Goal: Information Seeking & Learning: Learn about a topic

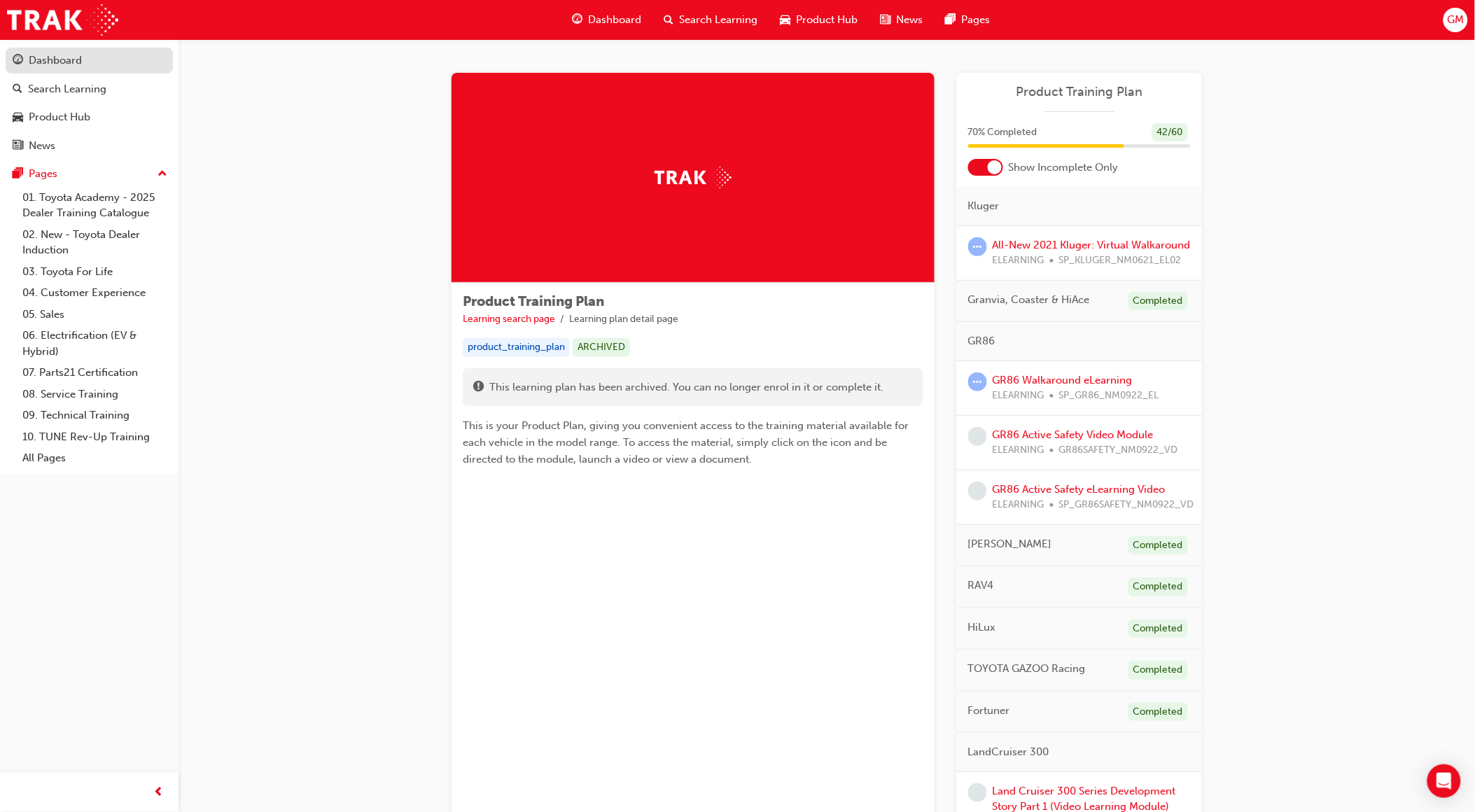
click at [94, 68] on div "Dashboard" at bounding box center [89, 60] width 153 height 18
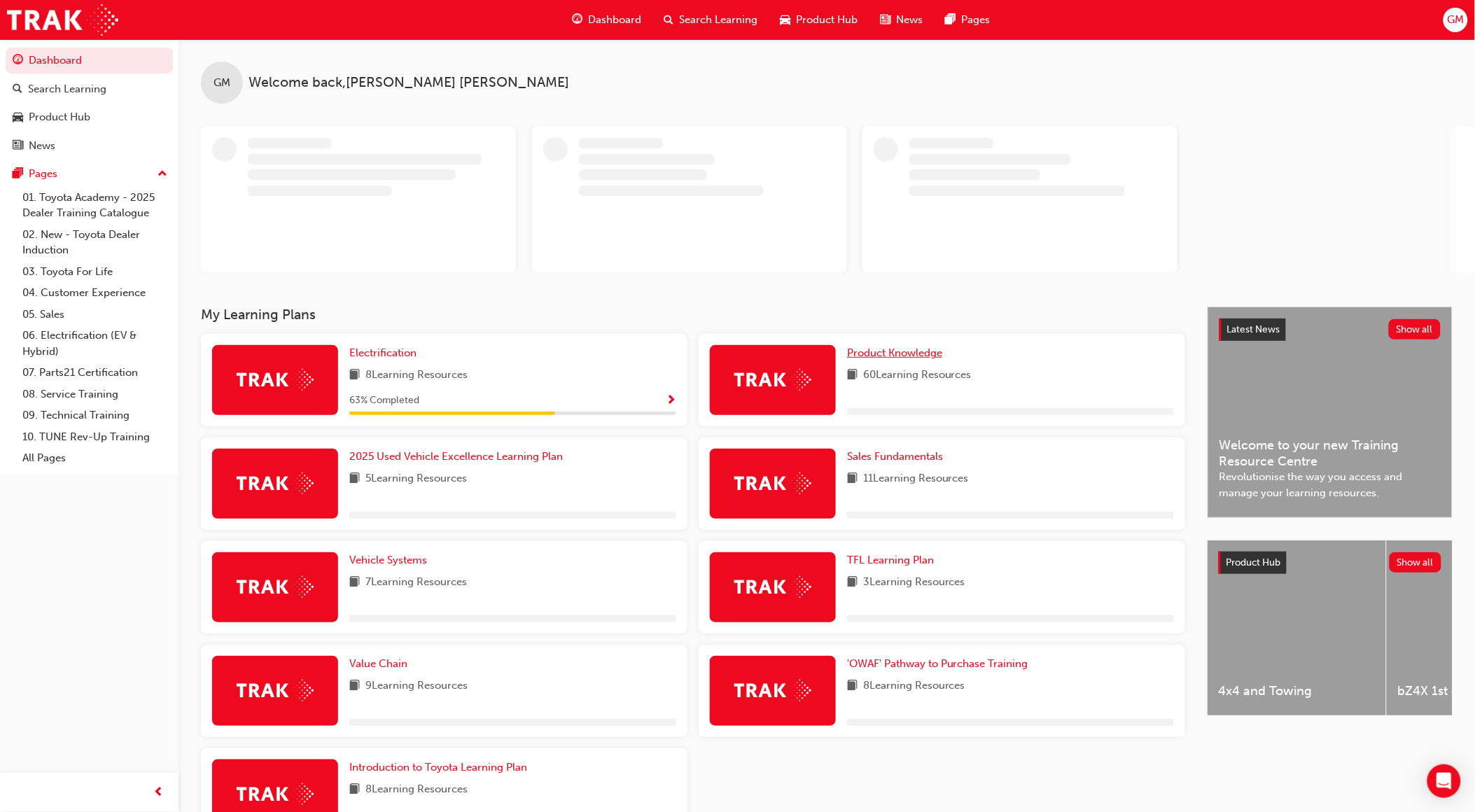
click at [926, 355] on span "Product Knowledge" at bounding box center [894, 352] width 95 height 13
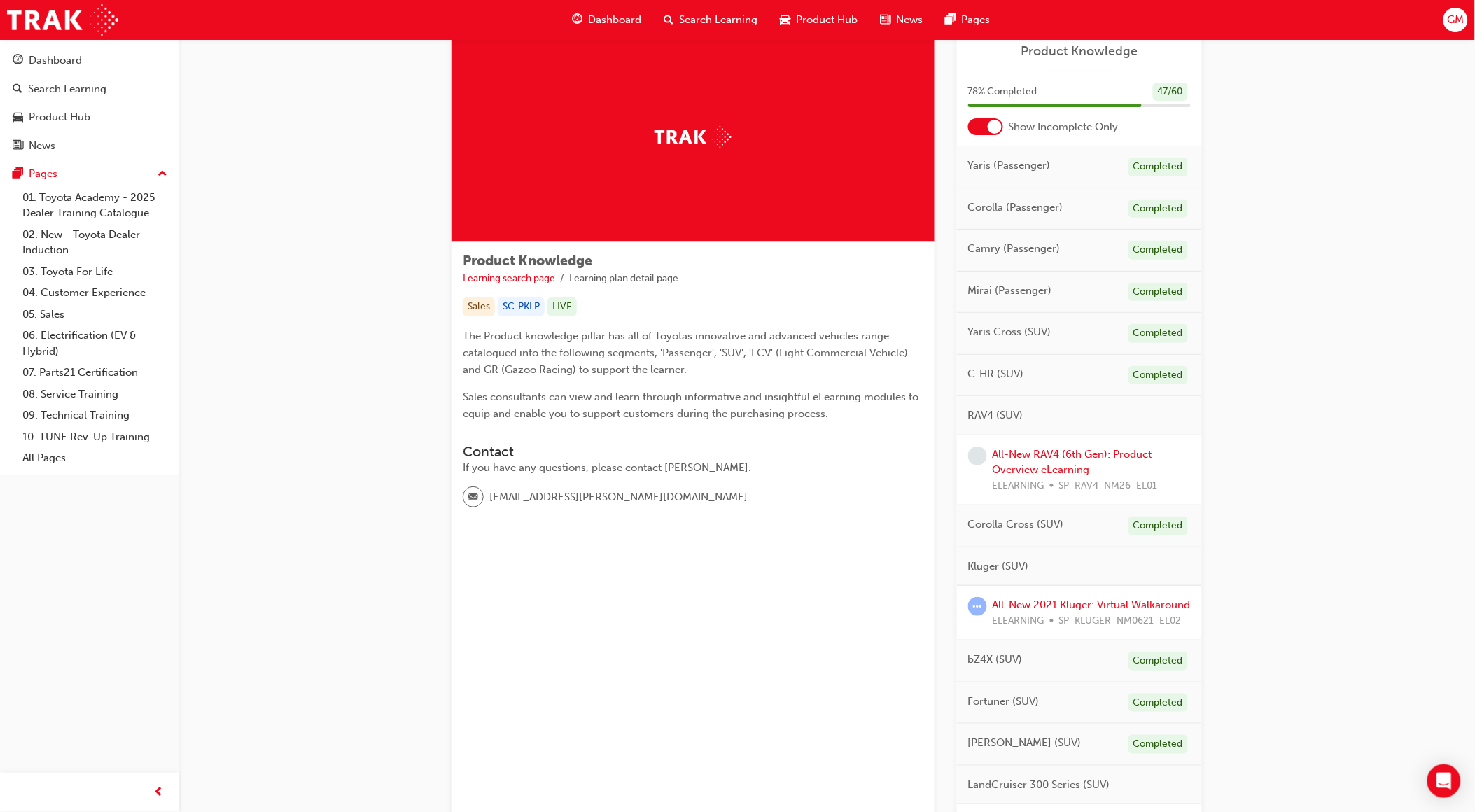
scroll to position [78, 0]
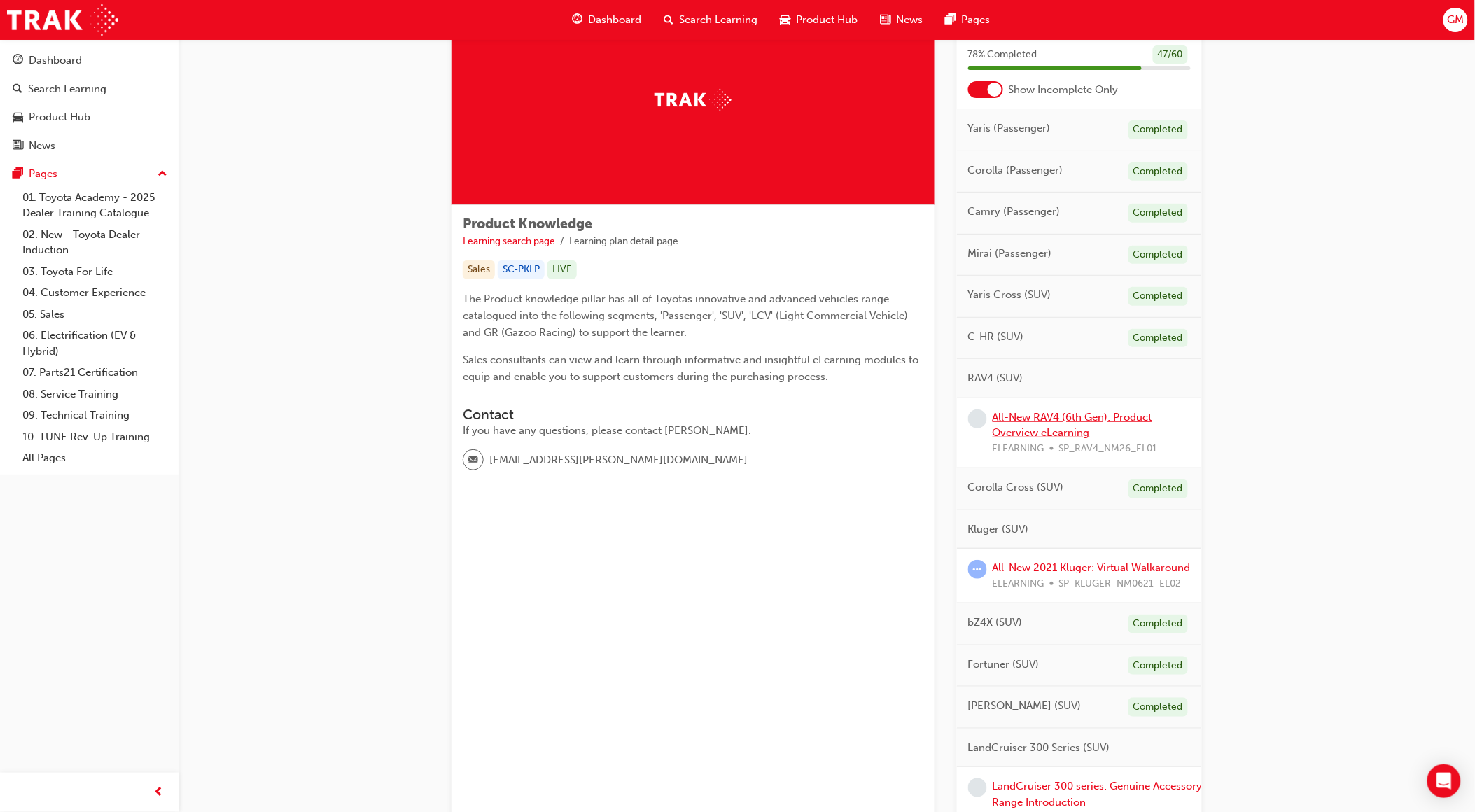
click at [1067, 417] on link "All-New RAV4 (6th Gen): Product Overview eLearning" at bounding box center [1072, 425] width 160 height 29
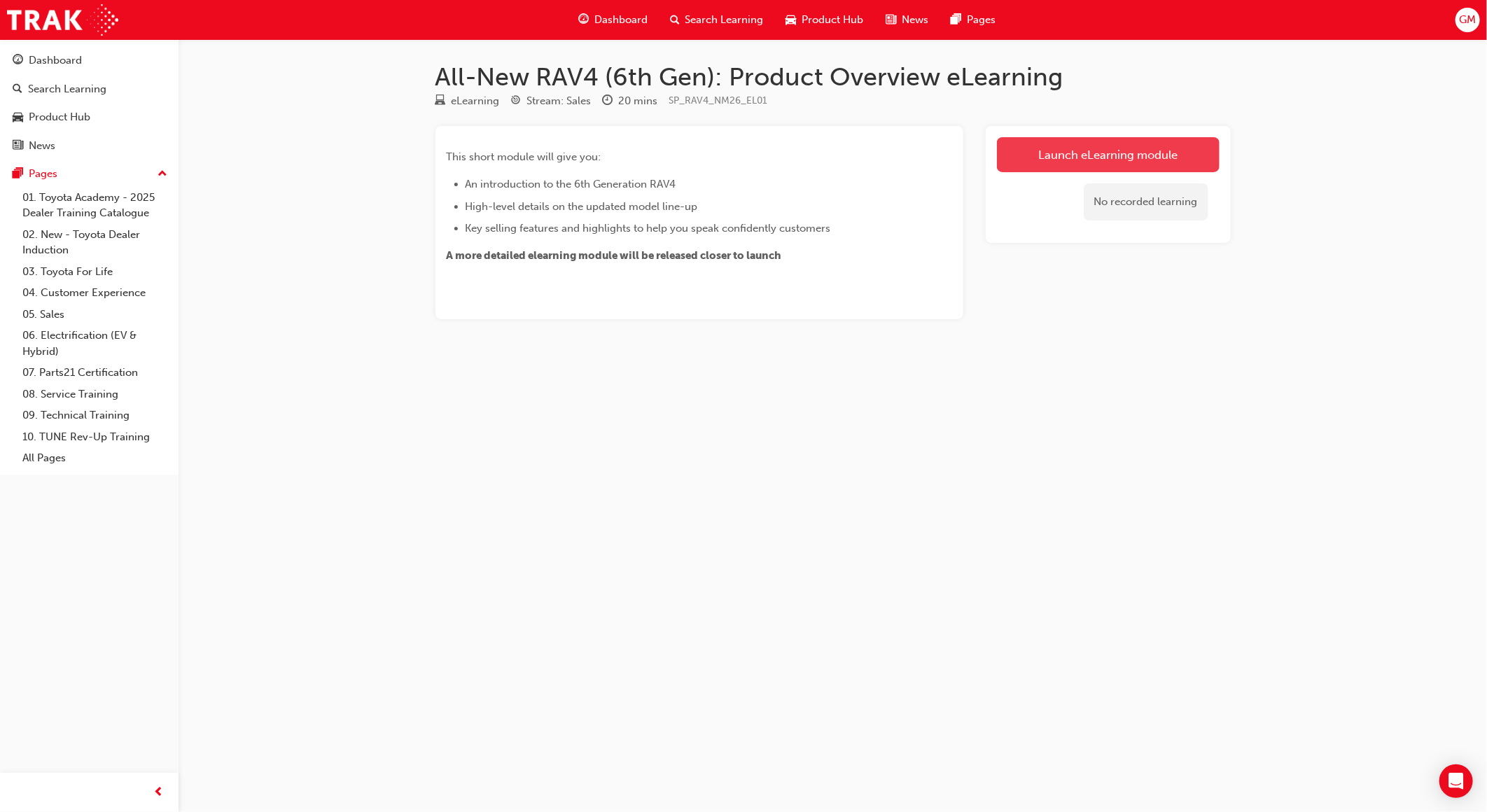
click at [1106, 146] on link "Launch eLearning module" at bounding box center [1108, 155] width 222 height 35
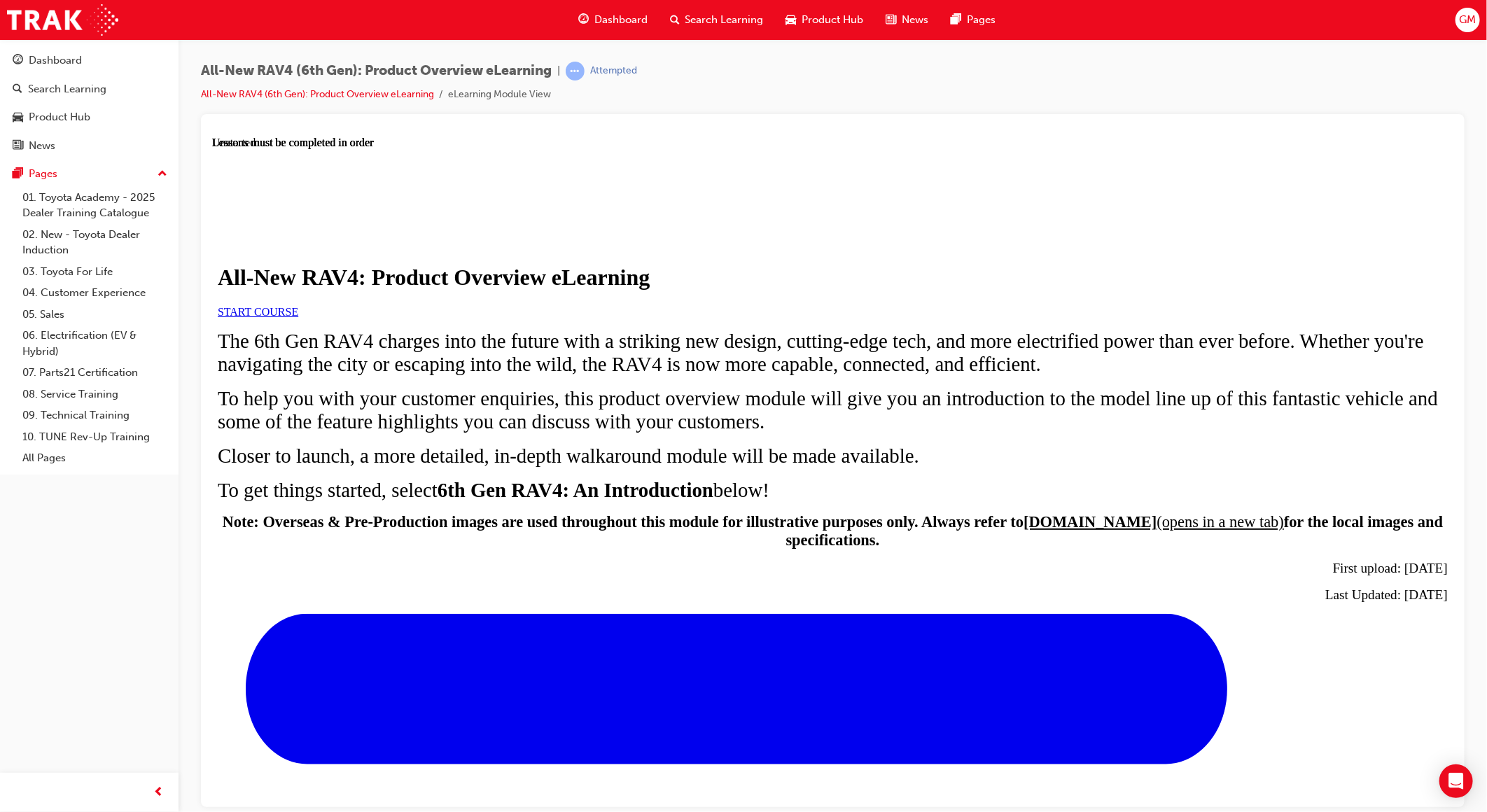
click at [298, 317] on link "START COURSE" at bounding box center [257, 311] width 80 height 12
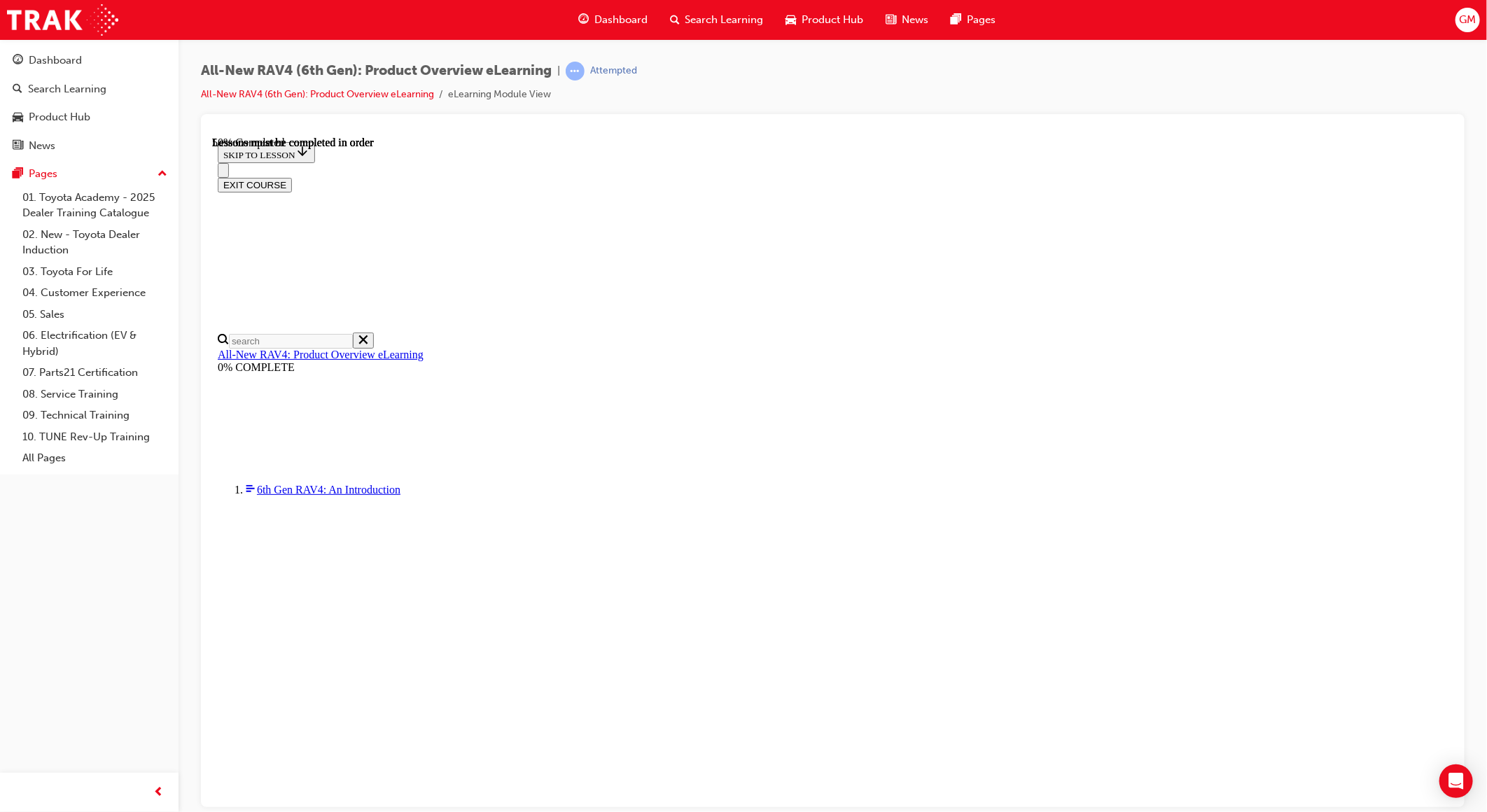
scroll to position [1263, 0]
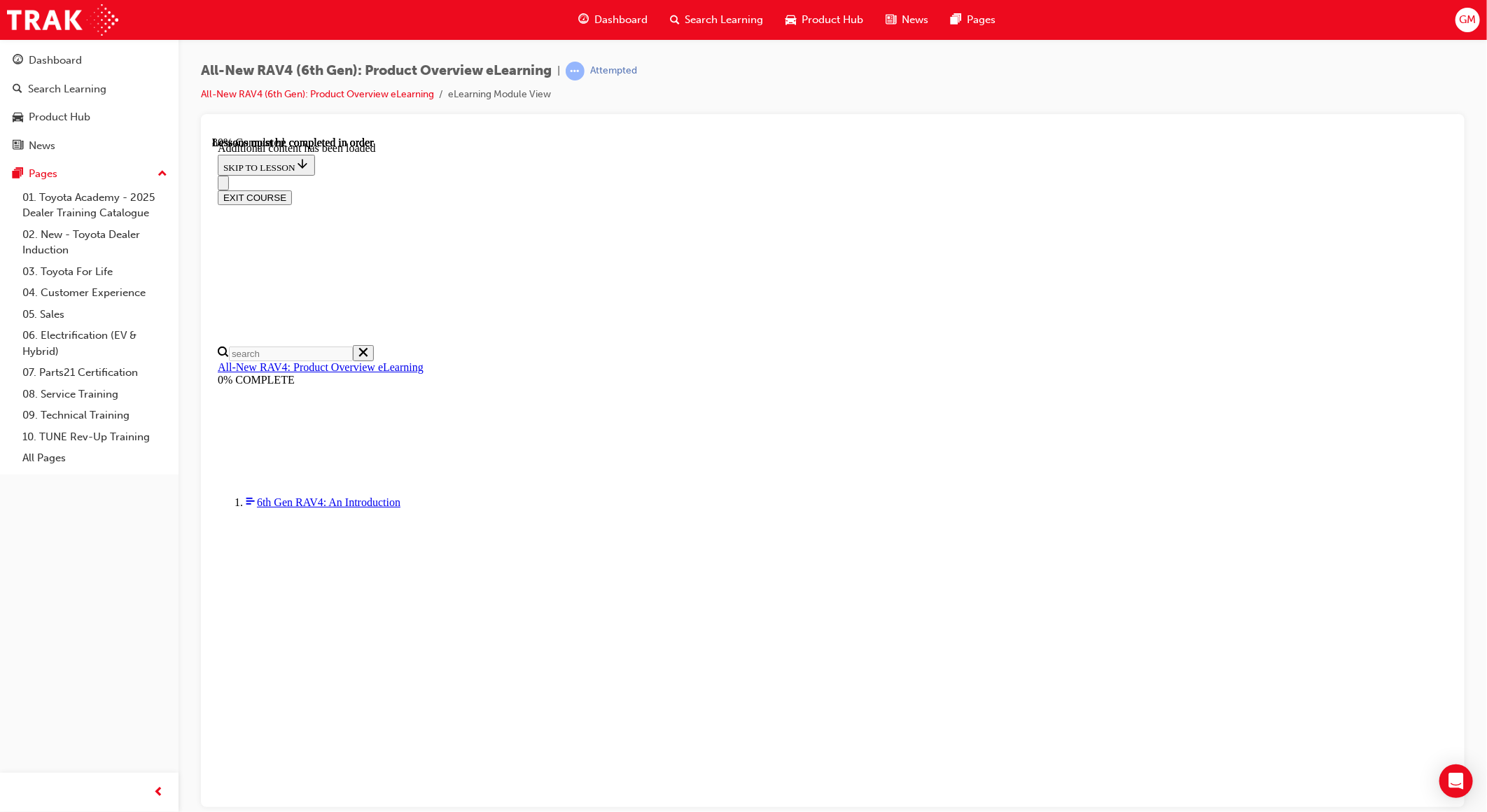
scroll to position [1782, 0]
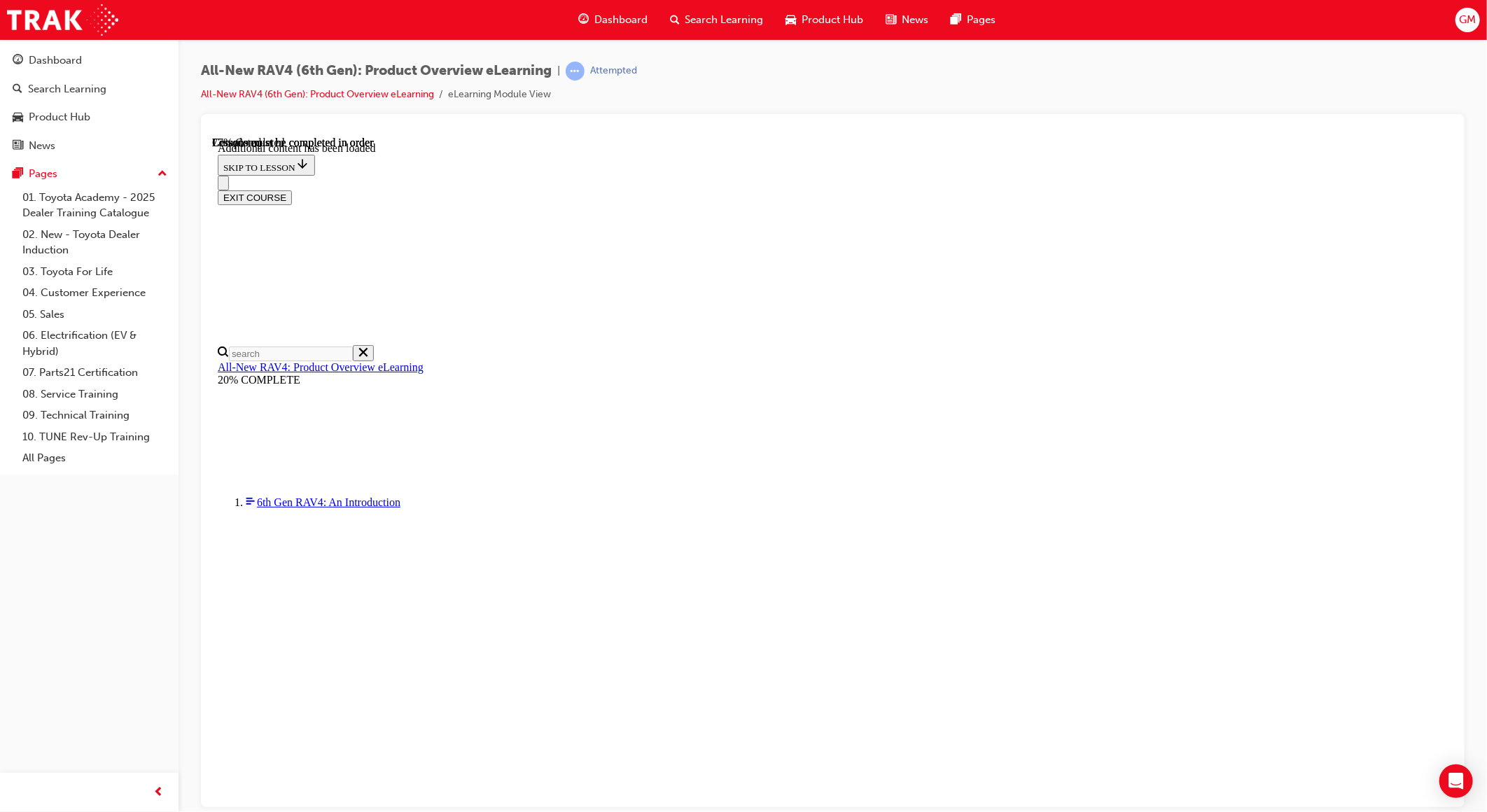
scroll to position [1907, 0]
drag, startPoint x: 844, startPoint y: 391, endPoint x: 1065, endPoint y: 390, distance: 221.0
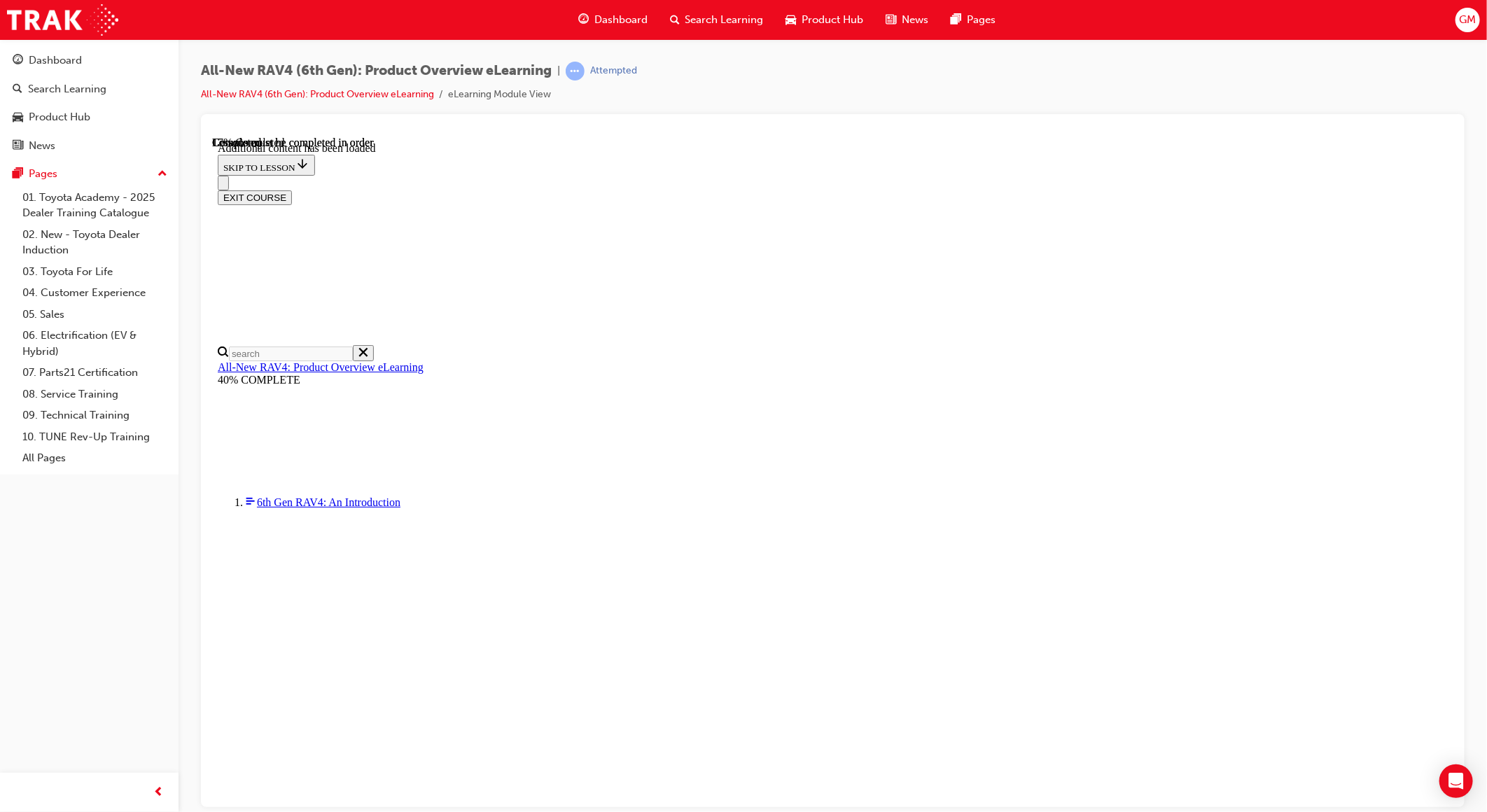
scroll to position [48, 0]
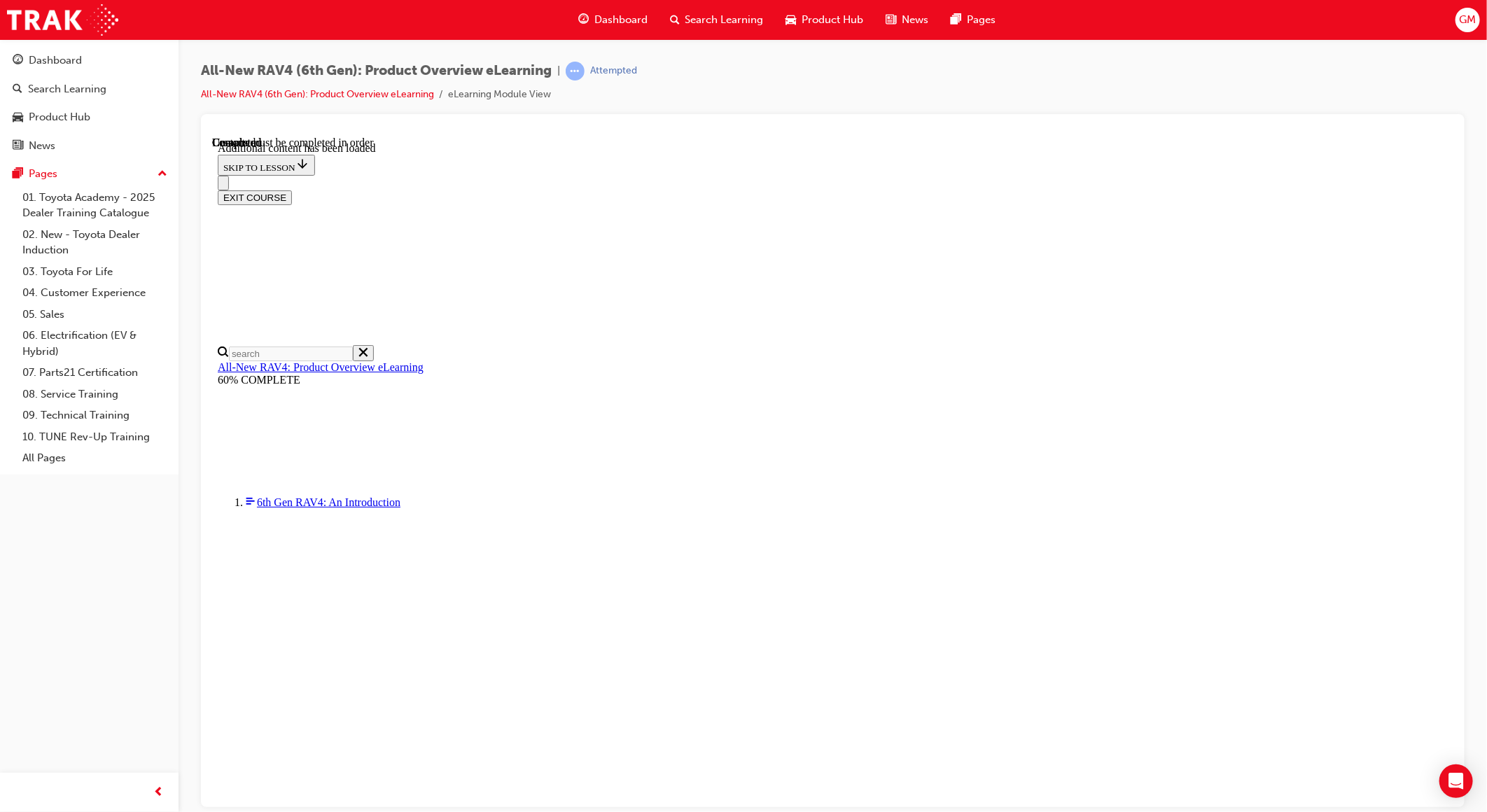
radio input "true"
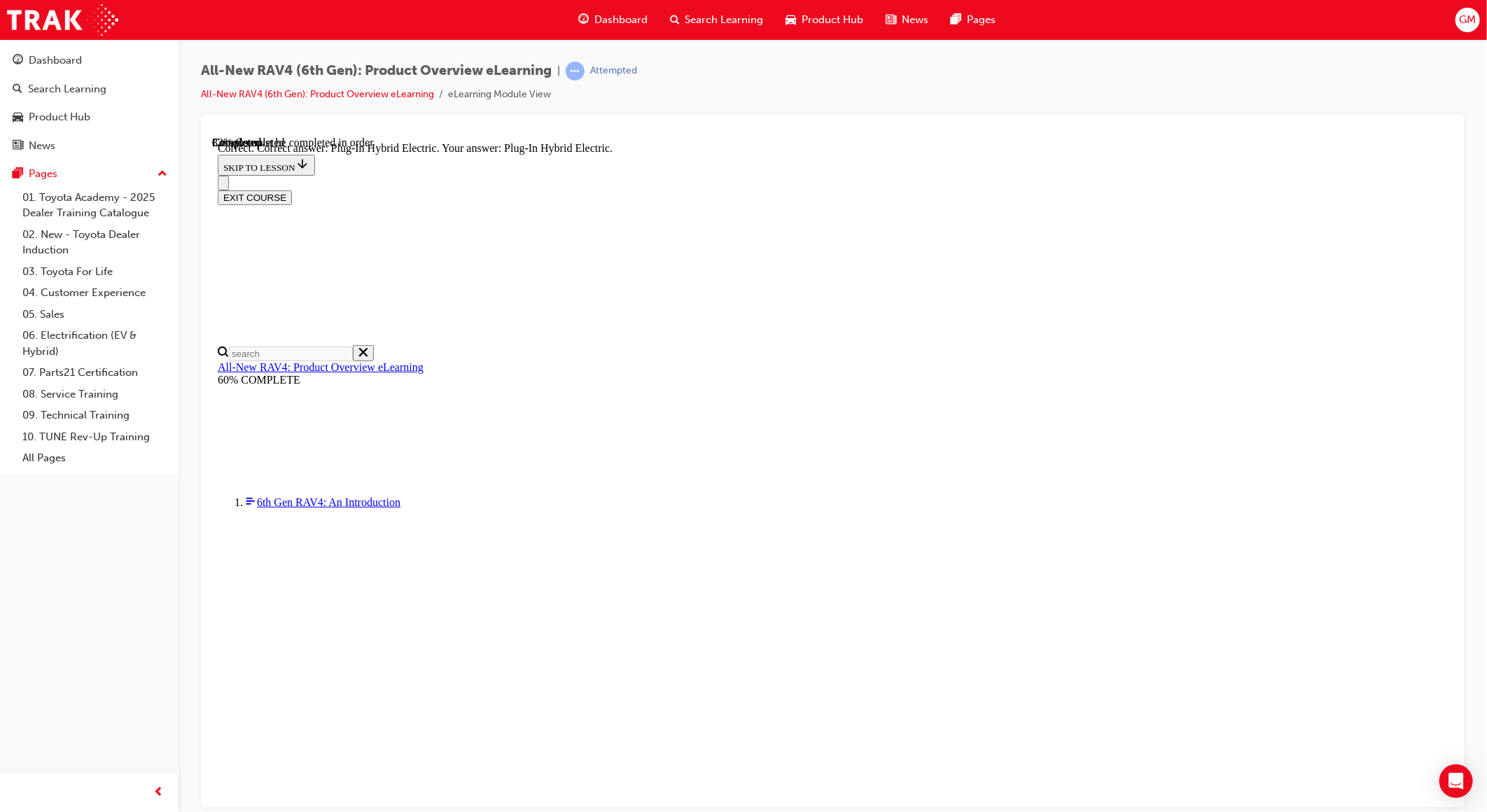
radio input "true"
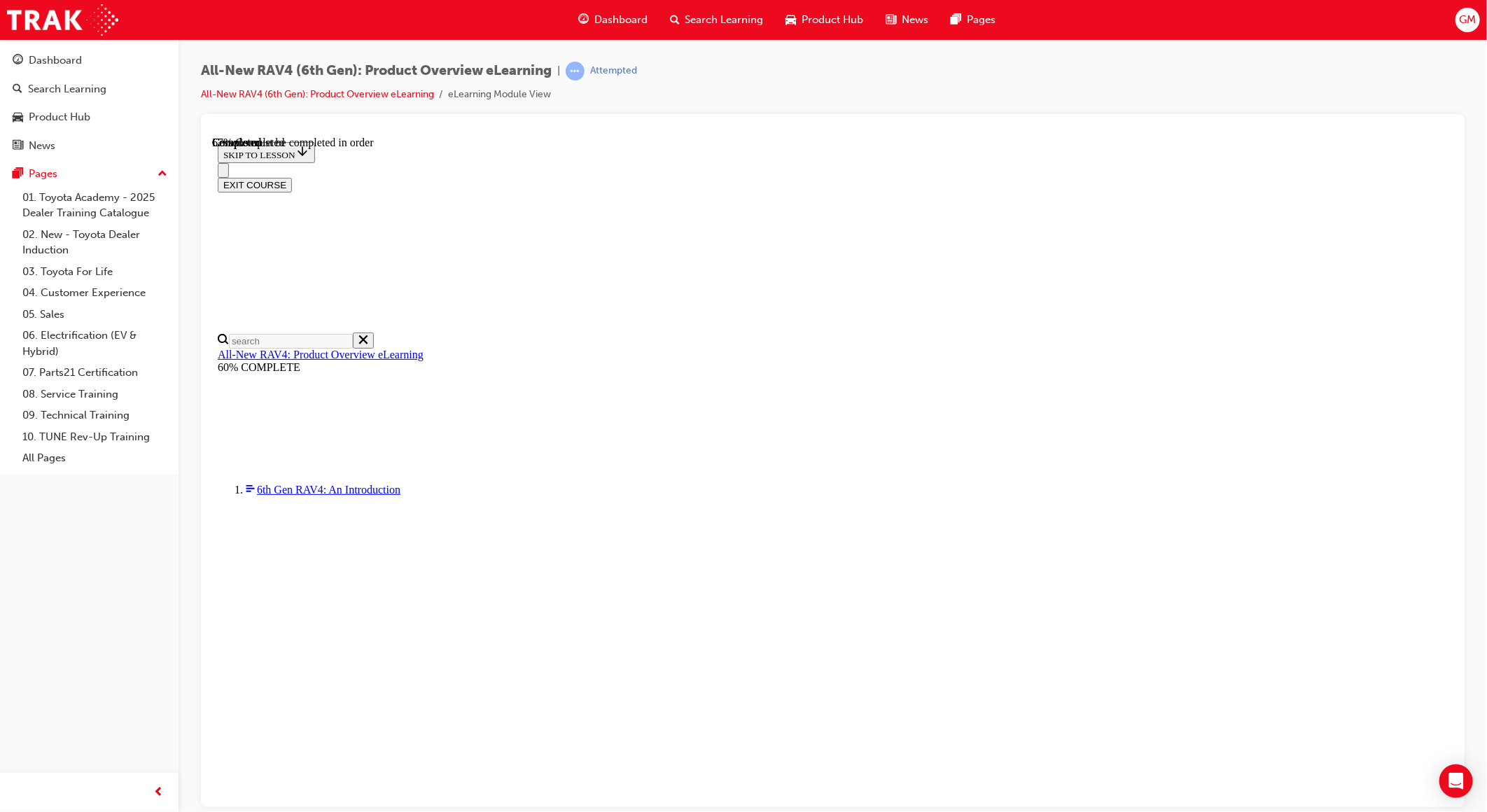
scroll to position [289, 0]
checkbox input "true"
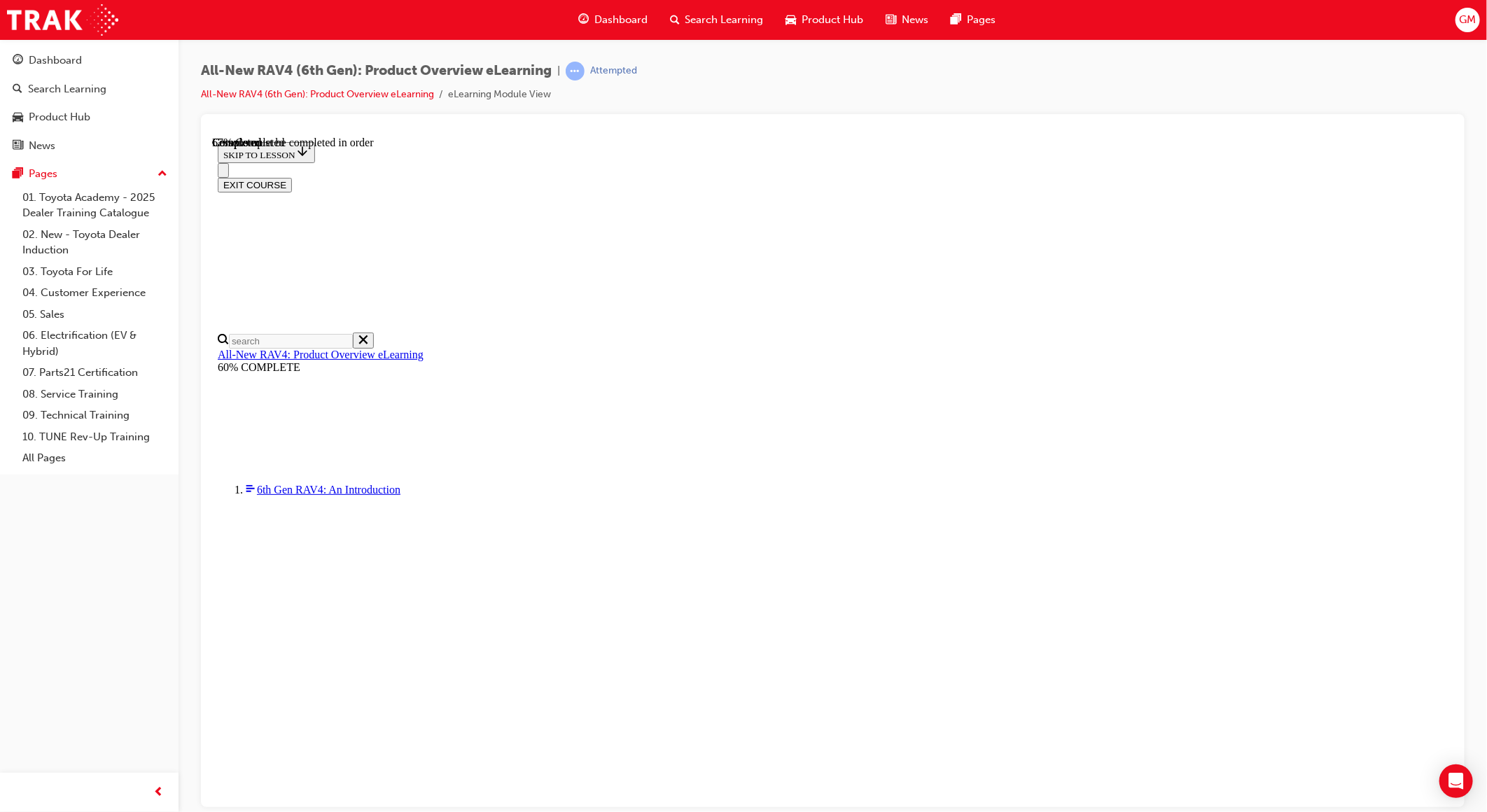
checkbox input "true"
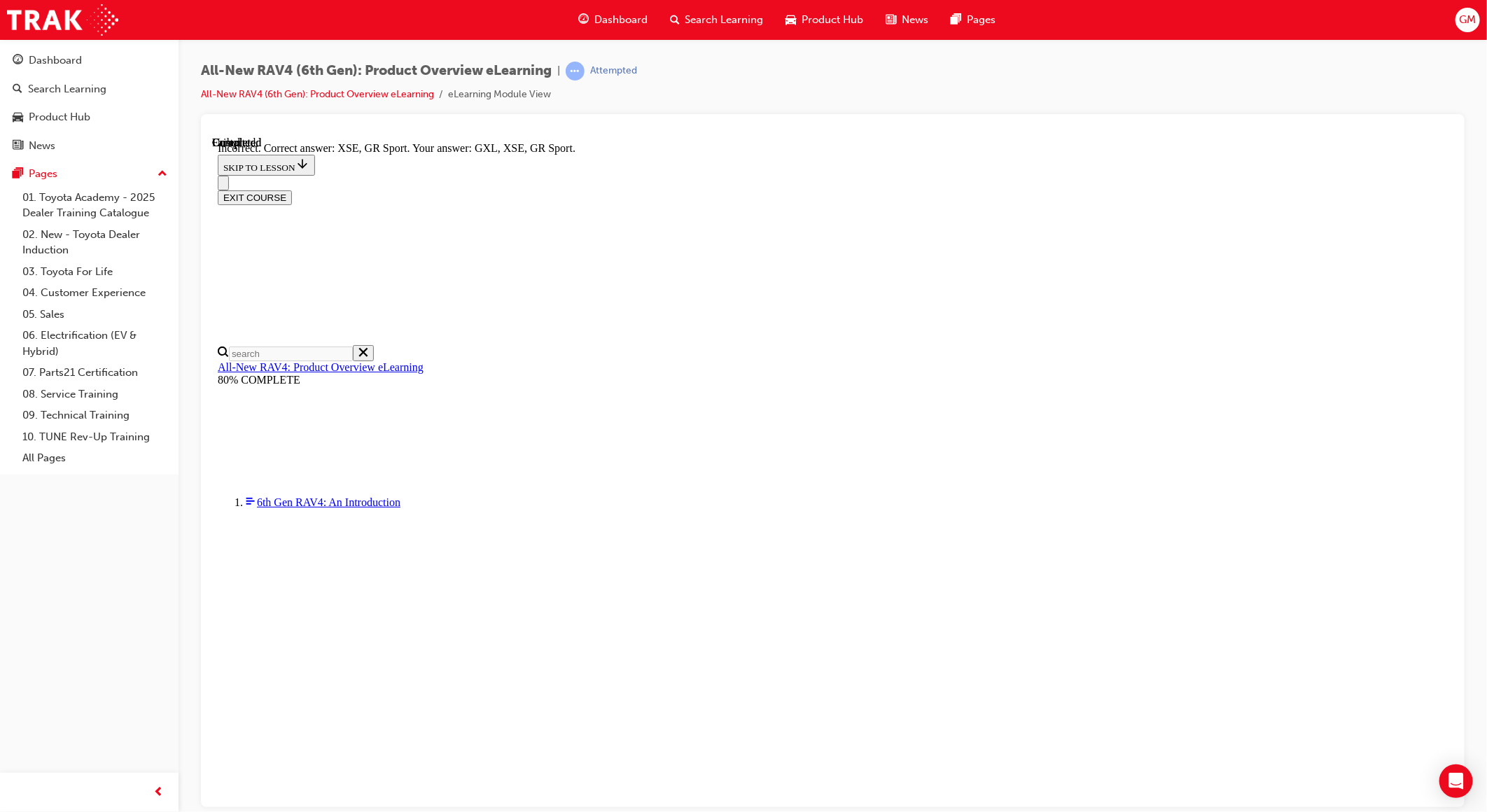
scroll to position [375, 0]
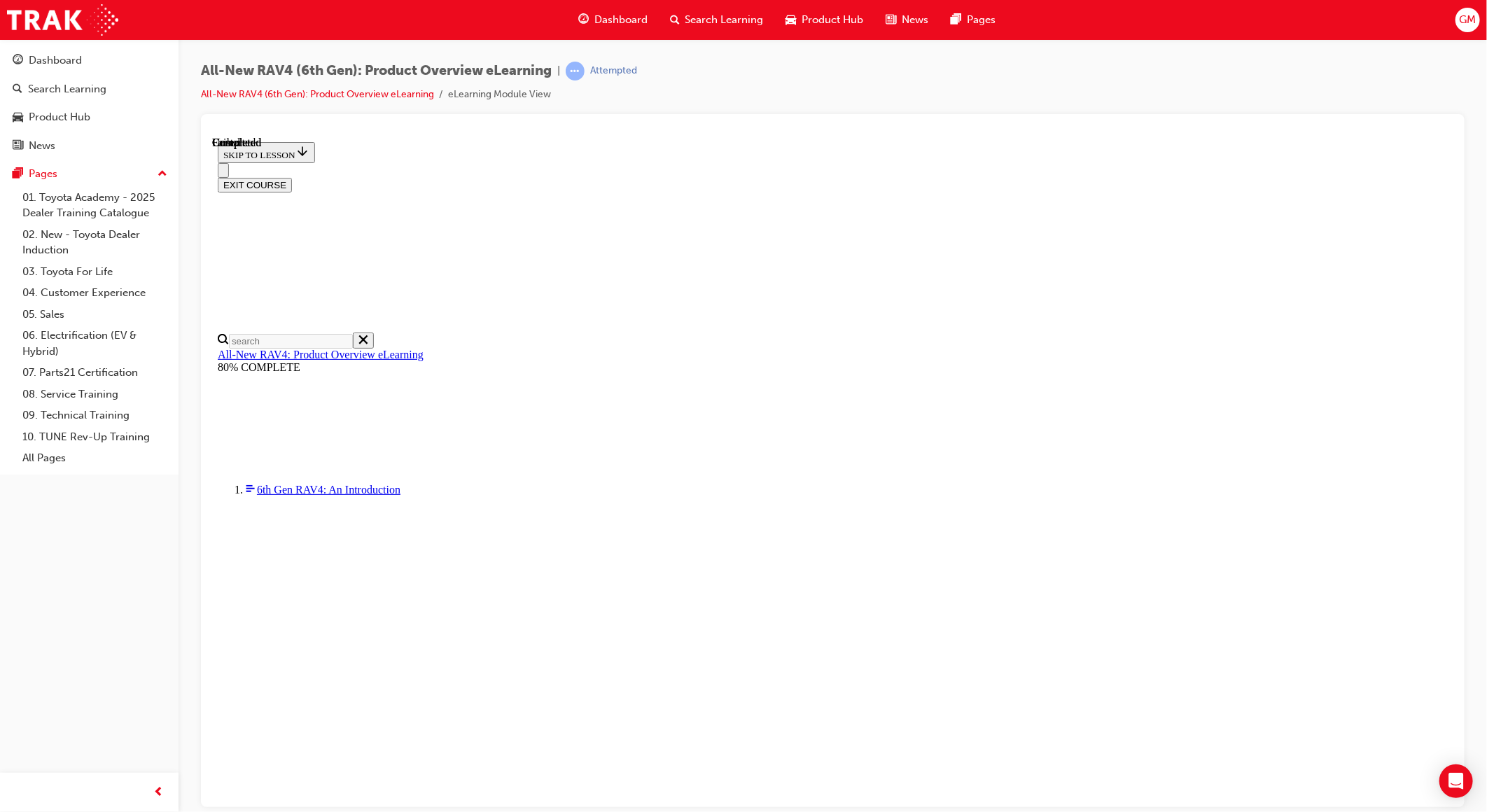
scroll to position [99, 0]
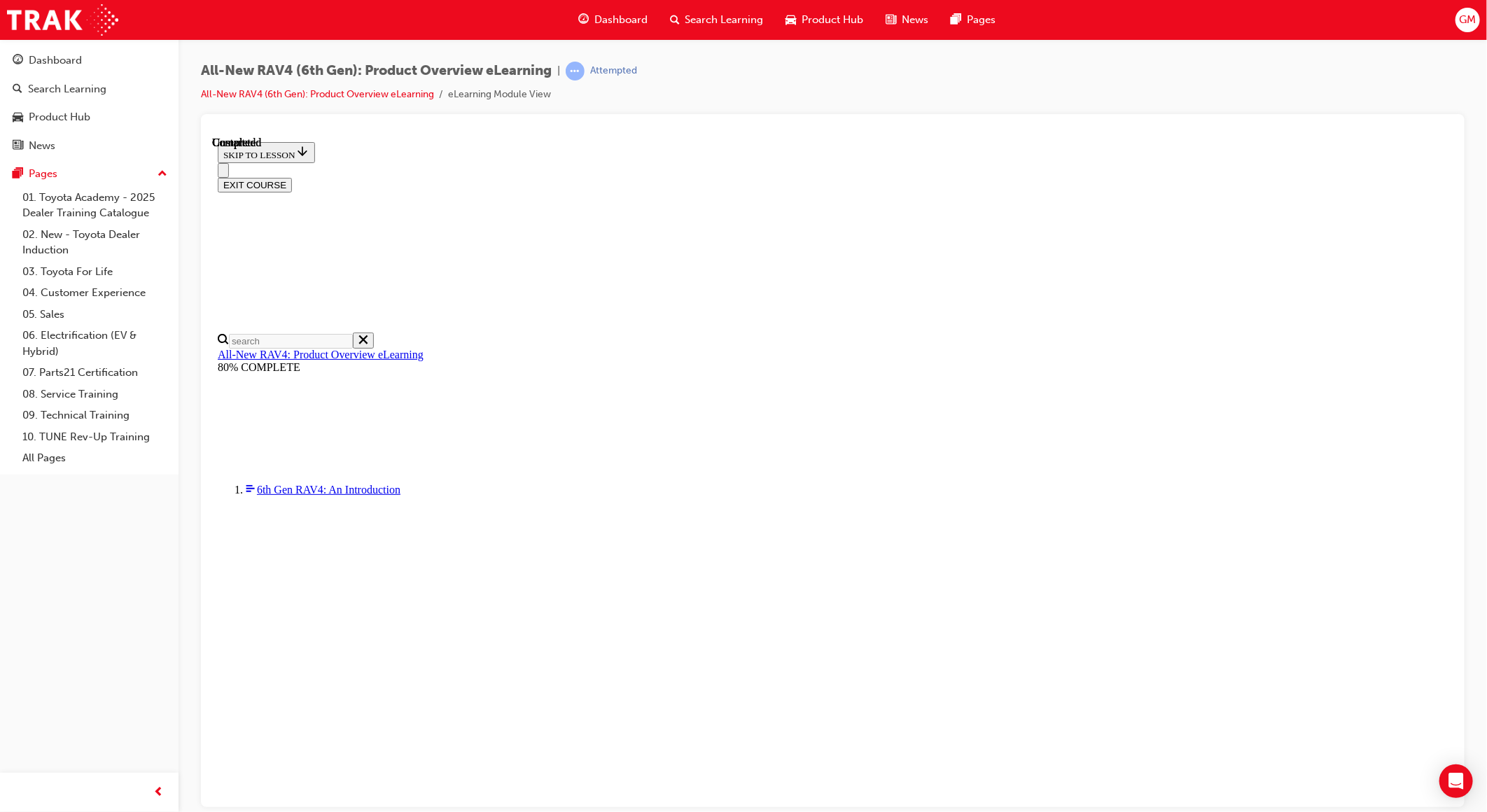
radio input "true"
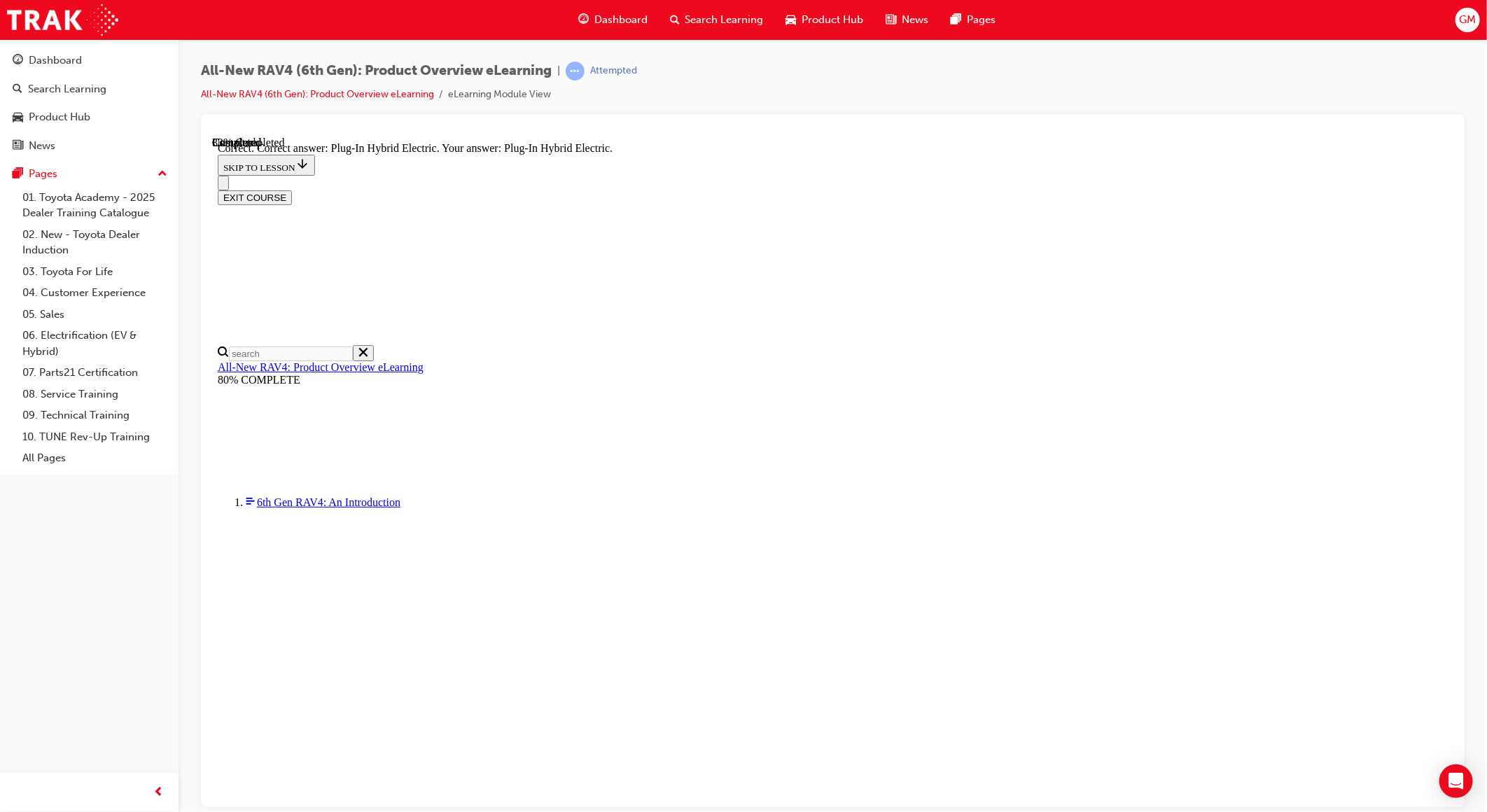
scroll to position [269, 0]
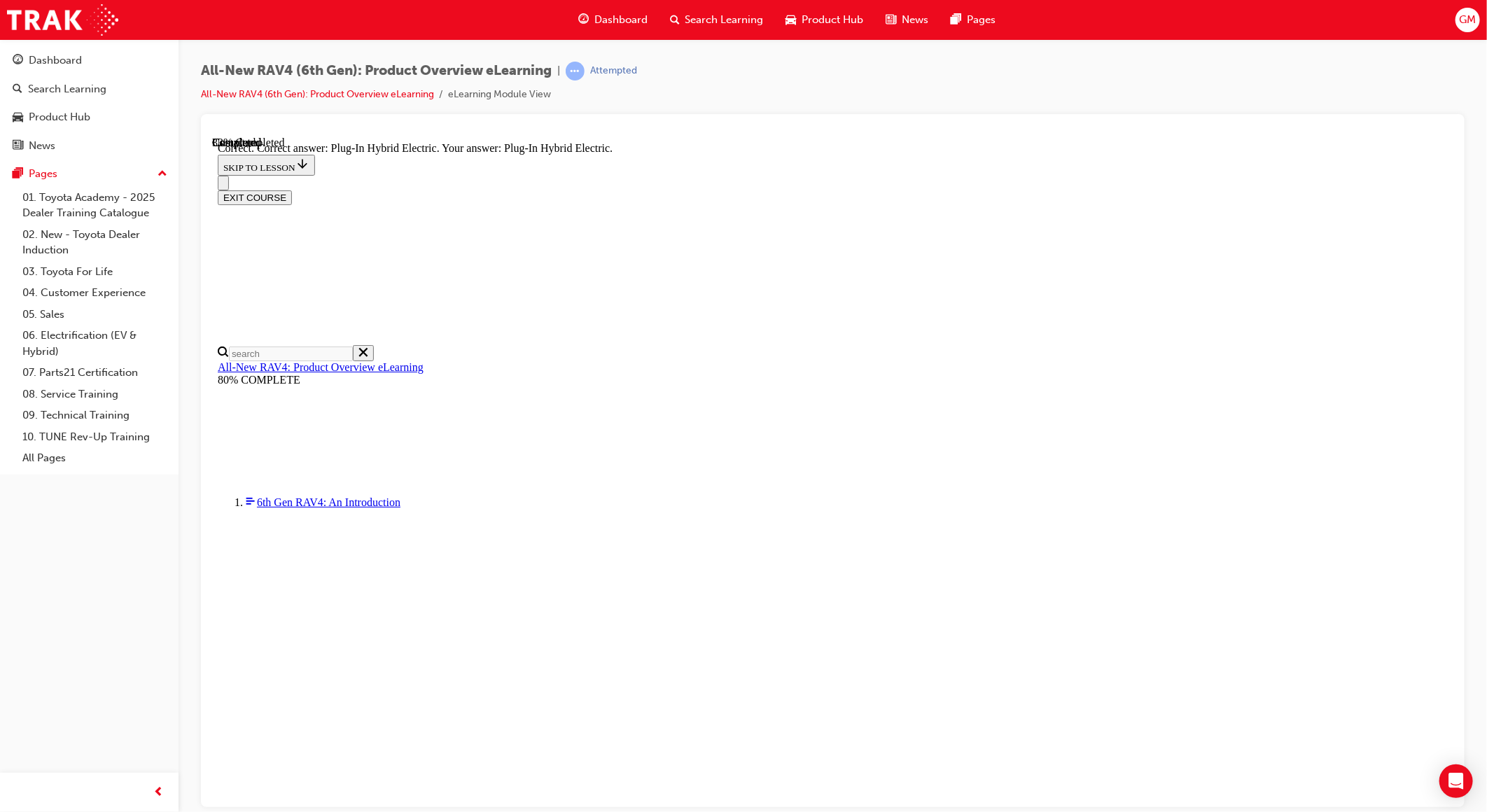
radio input "true"
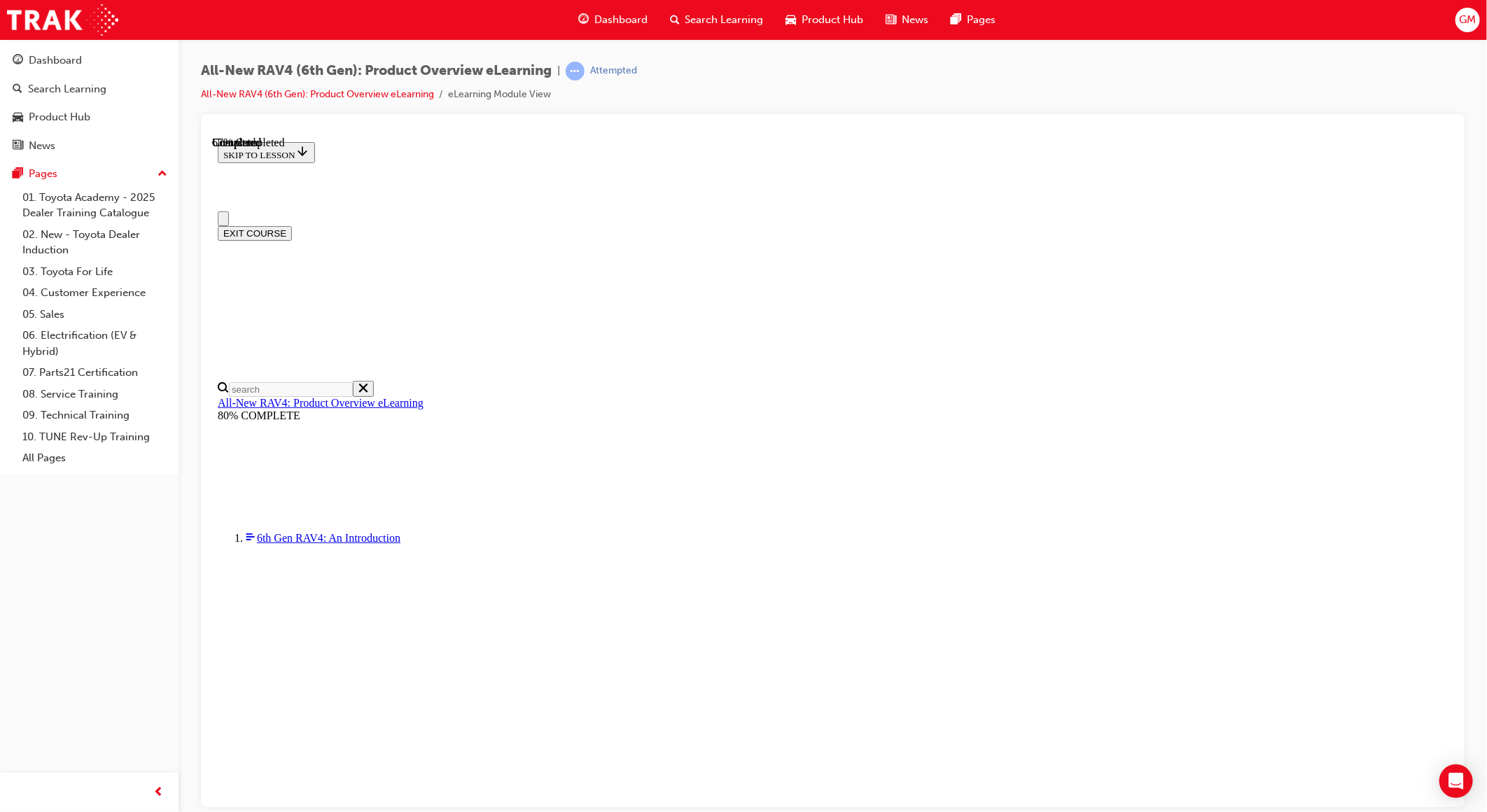
scroll to position [289, 0]
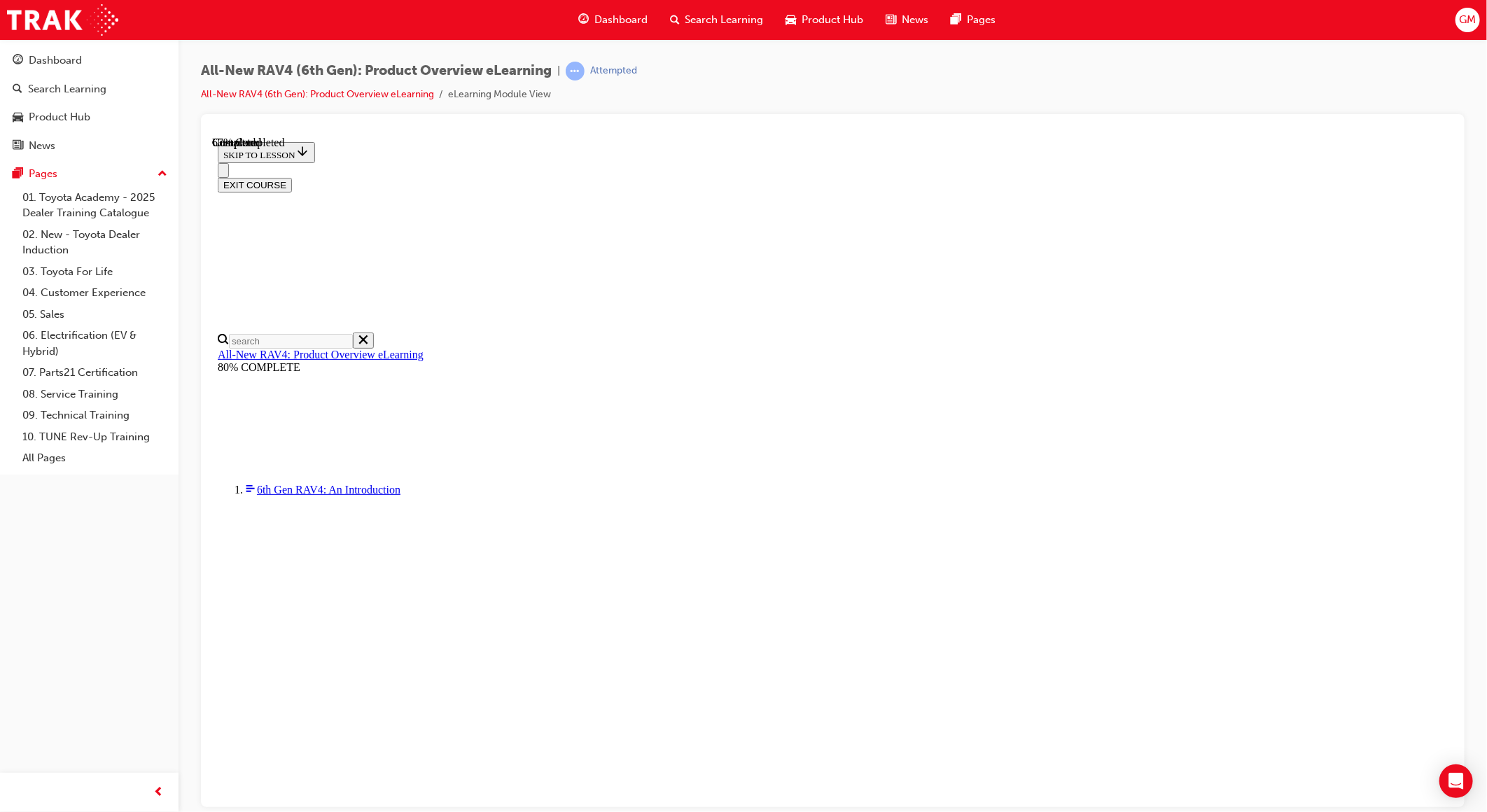
checkbox input "true"
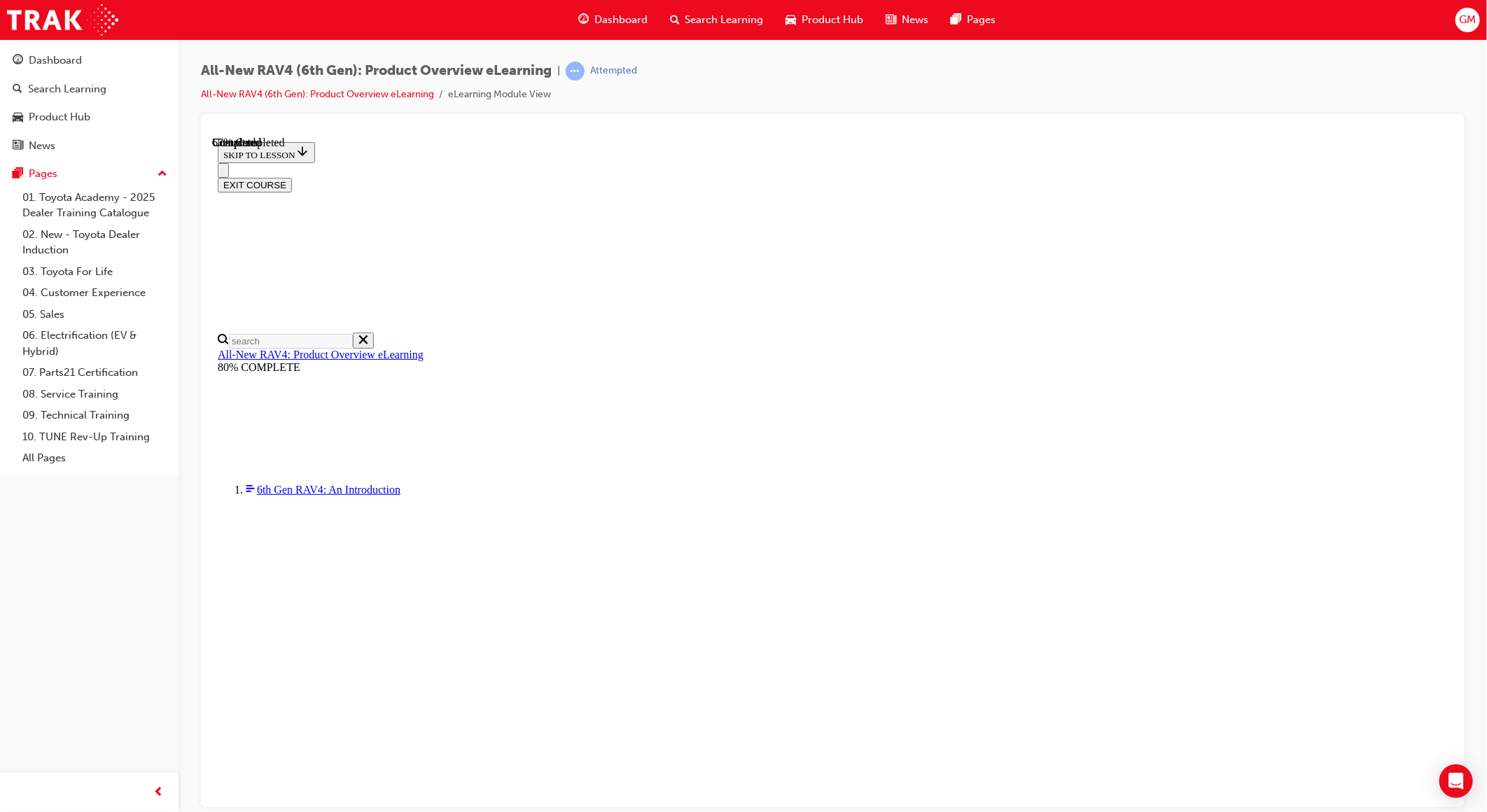
checkbox input "true"
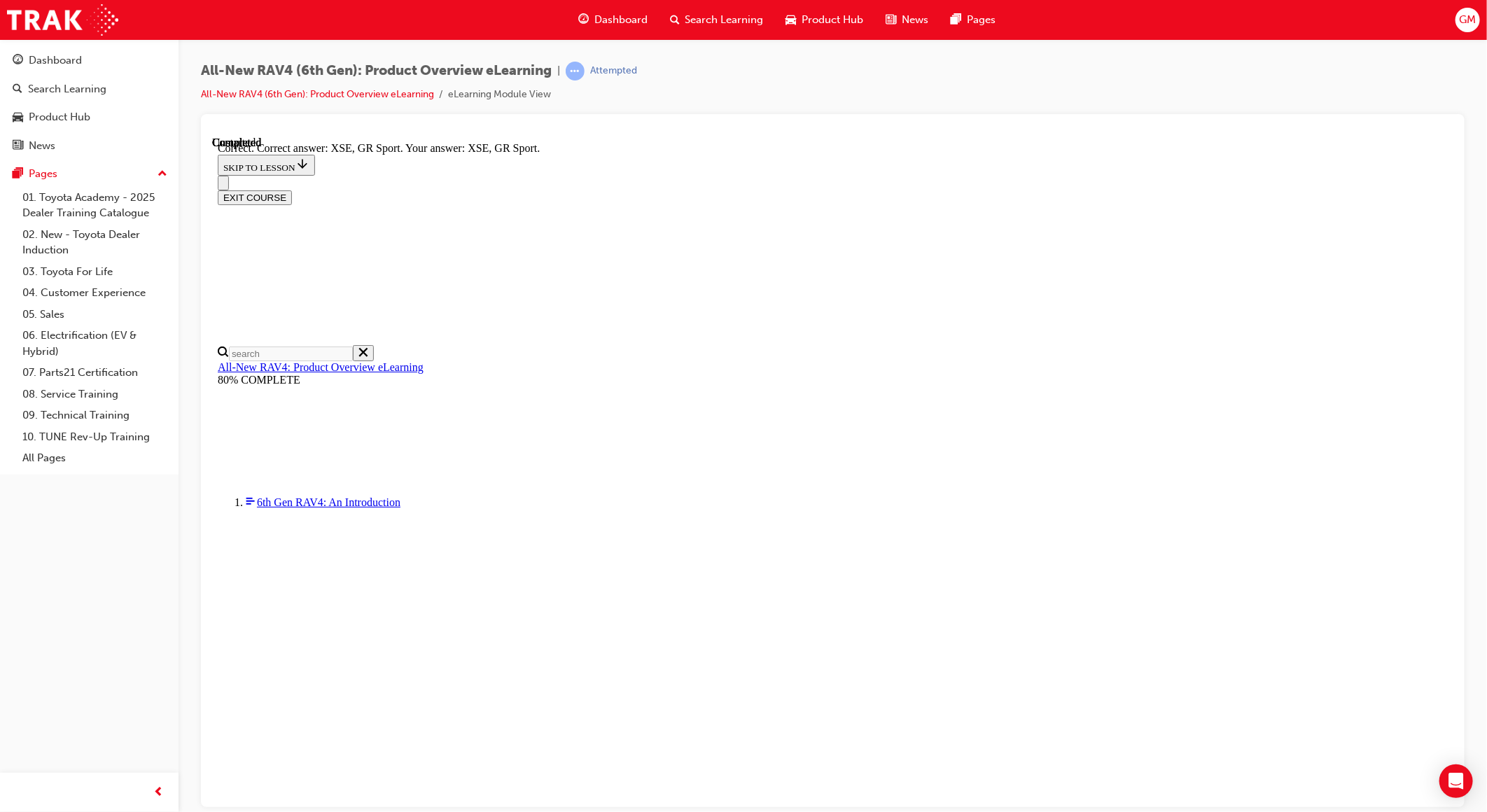
scroll to position [375, 0]
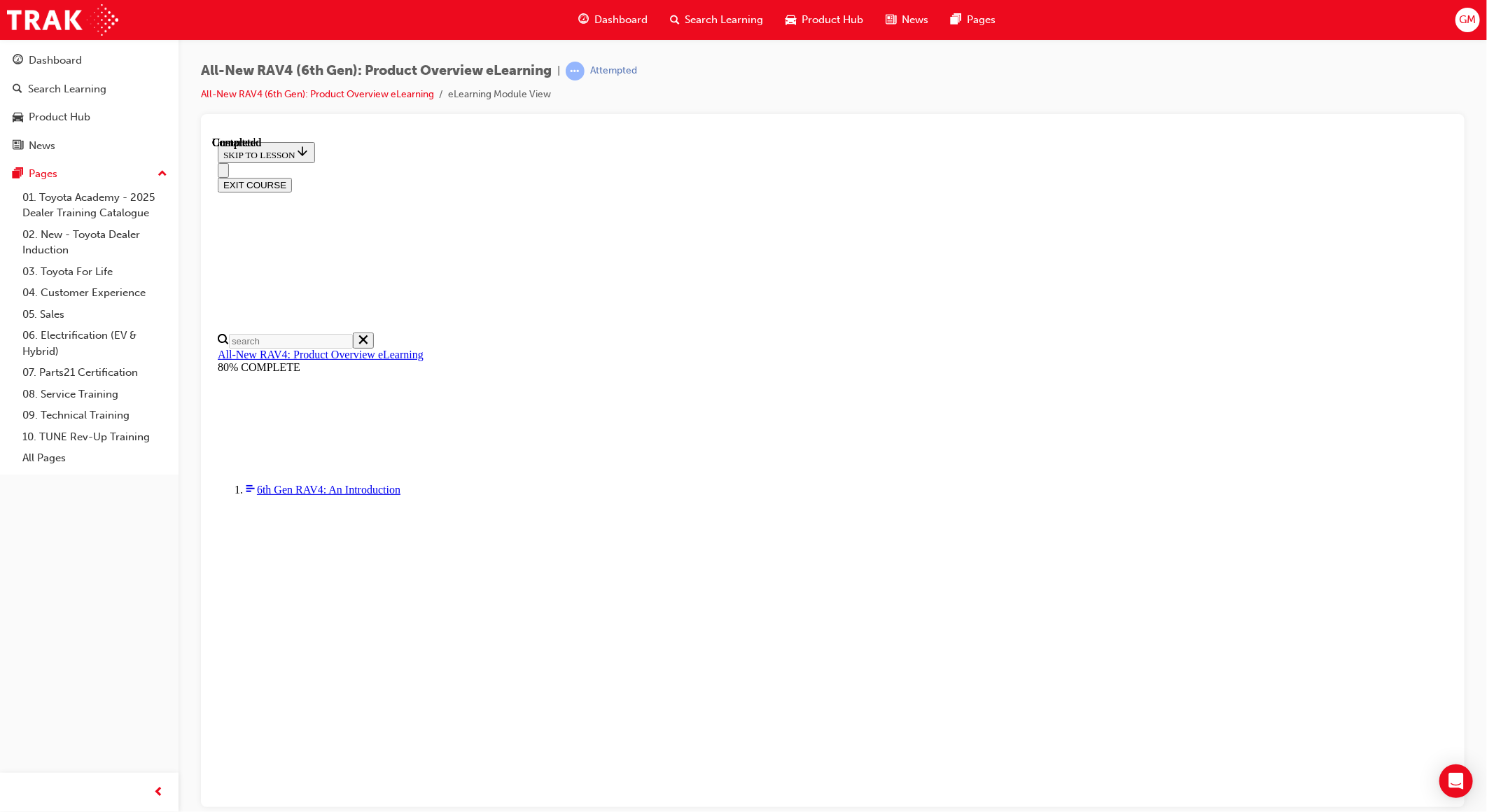
scroll to position [99, 0]
click at [291, 177] on button "EXIT COURSE" at bounding box center [254, 184] width 74 height 15
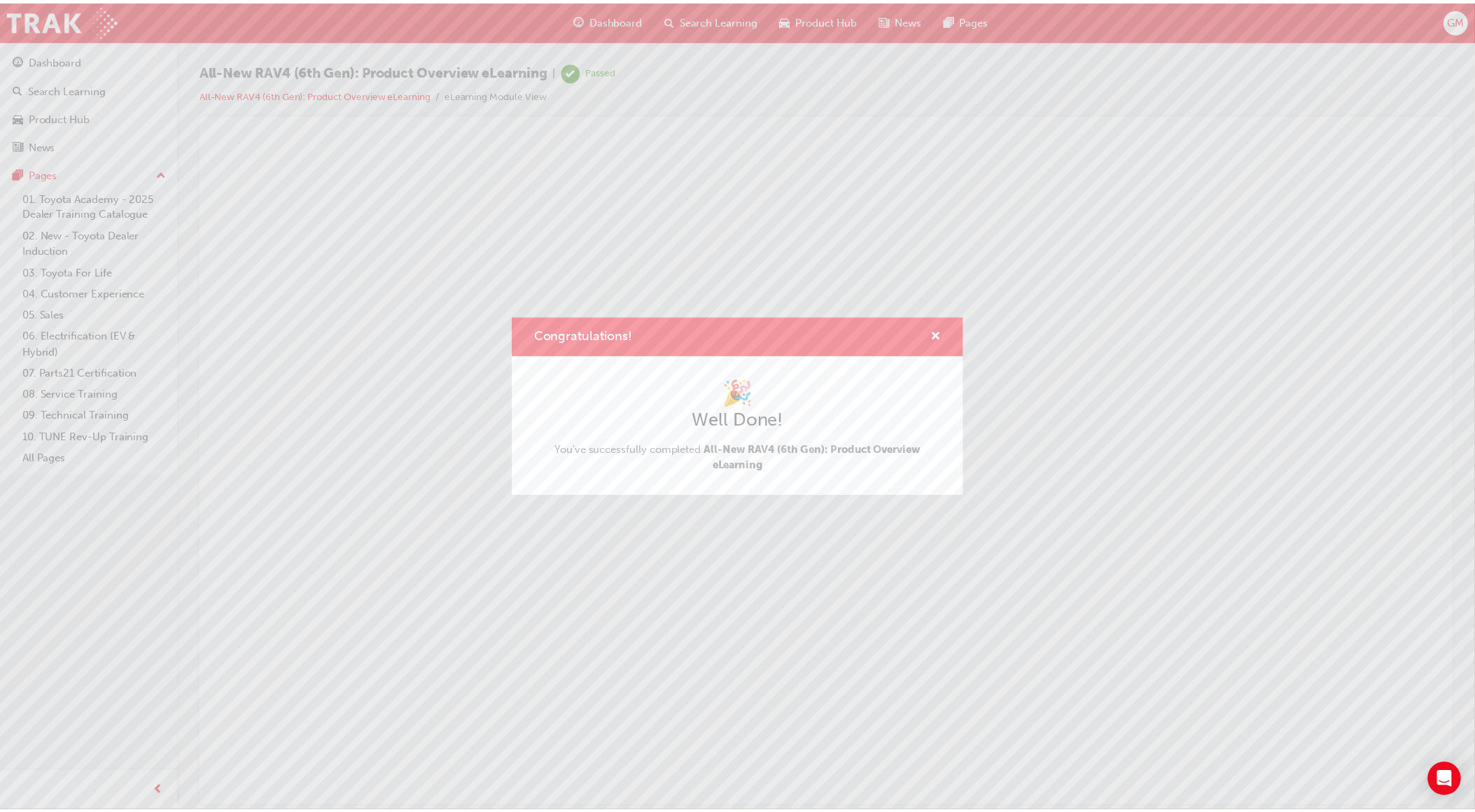
scroll to position [0, 0]
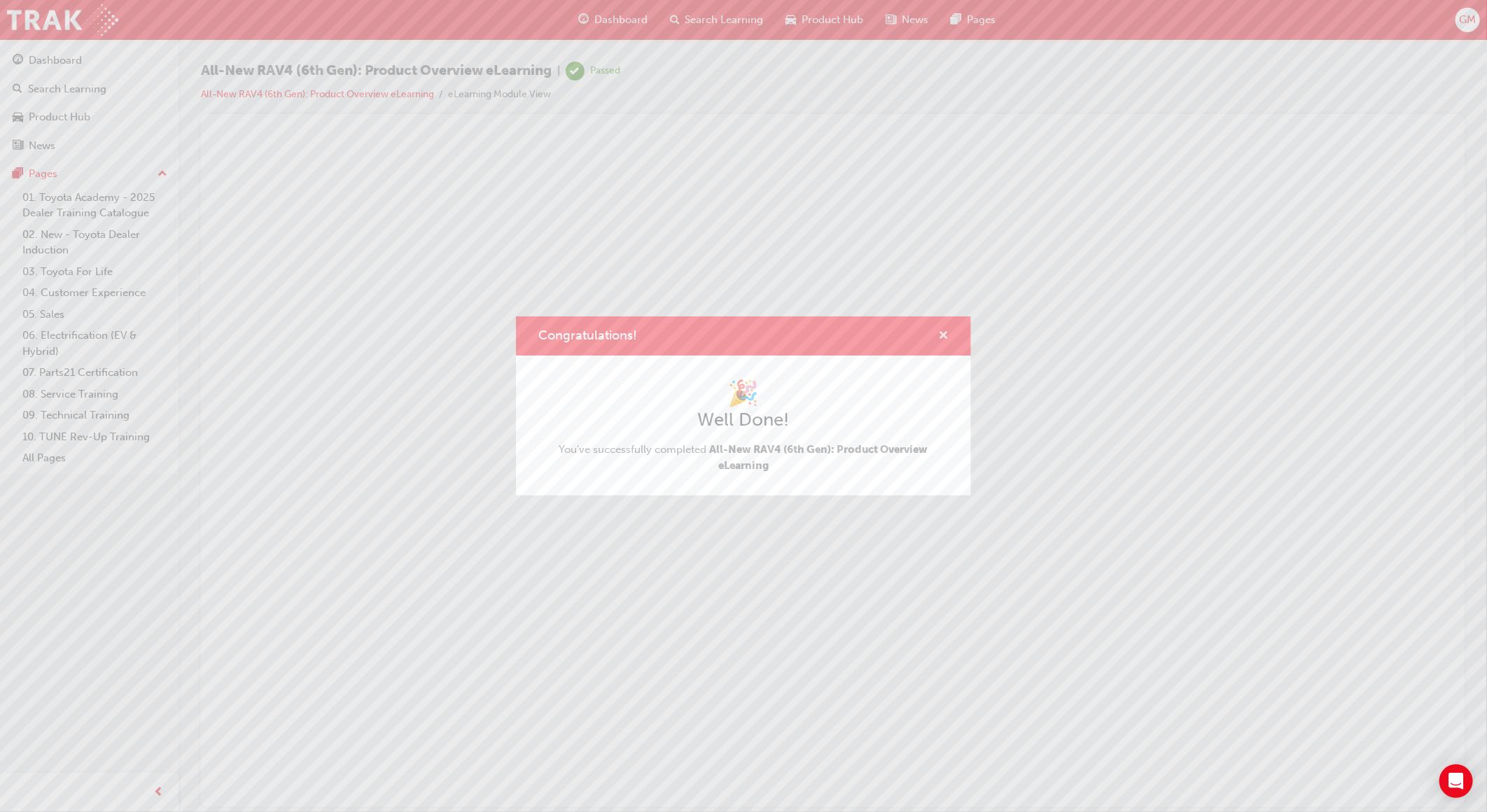
click at [946, 331] on span "cross-icon" at bounding box center [943, 336] width 10 height 13
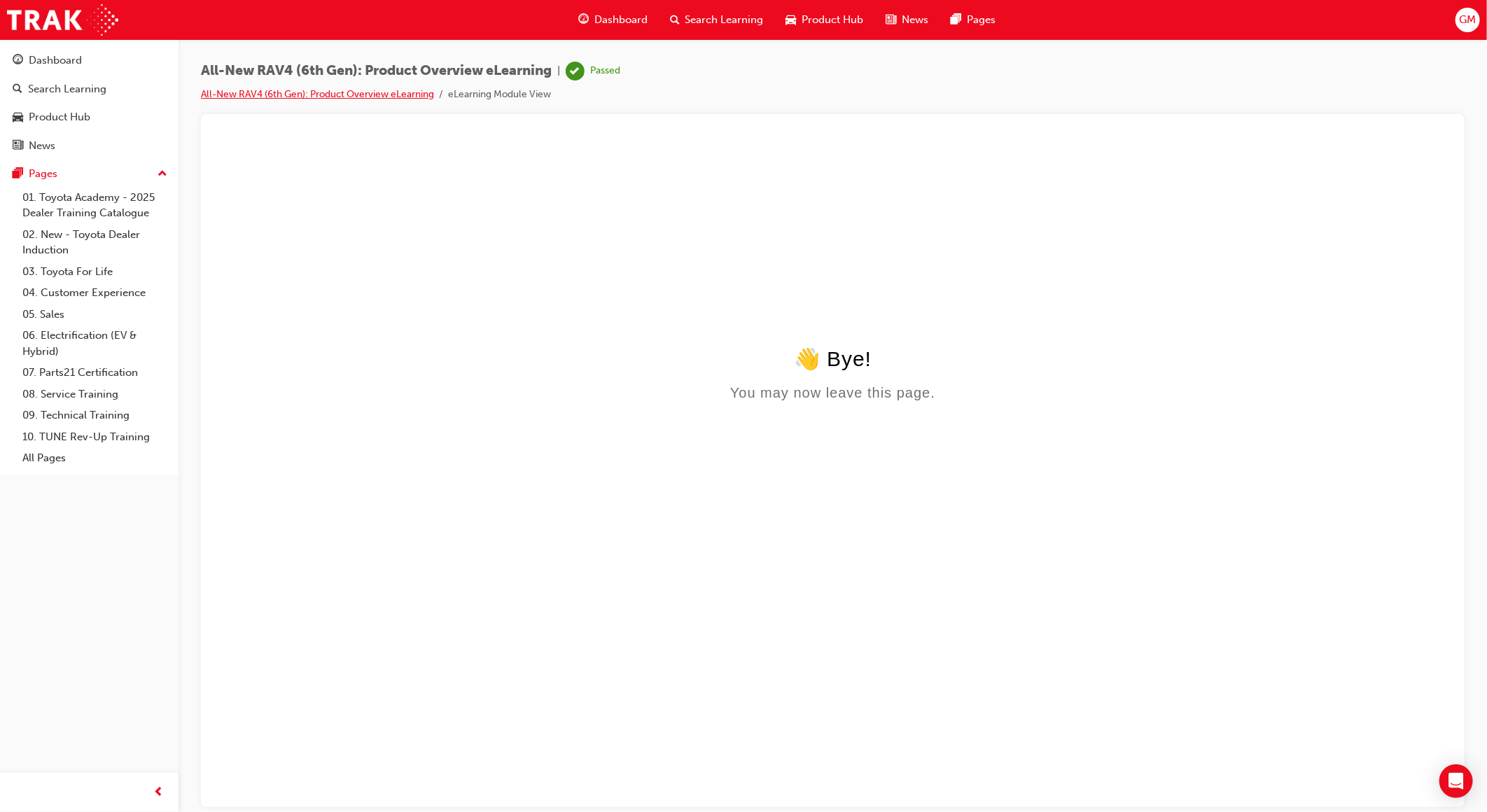
click at [235, 90] on link "All-New RAV4 (6th Gen): Product Overview eLearning" at bounding box center [317, 94] width 233 height 12
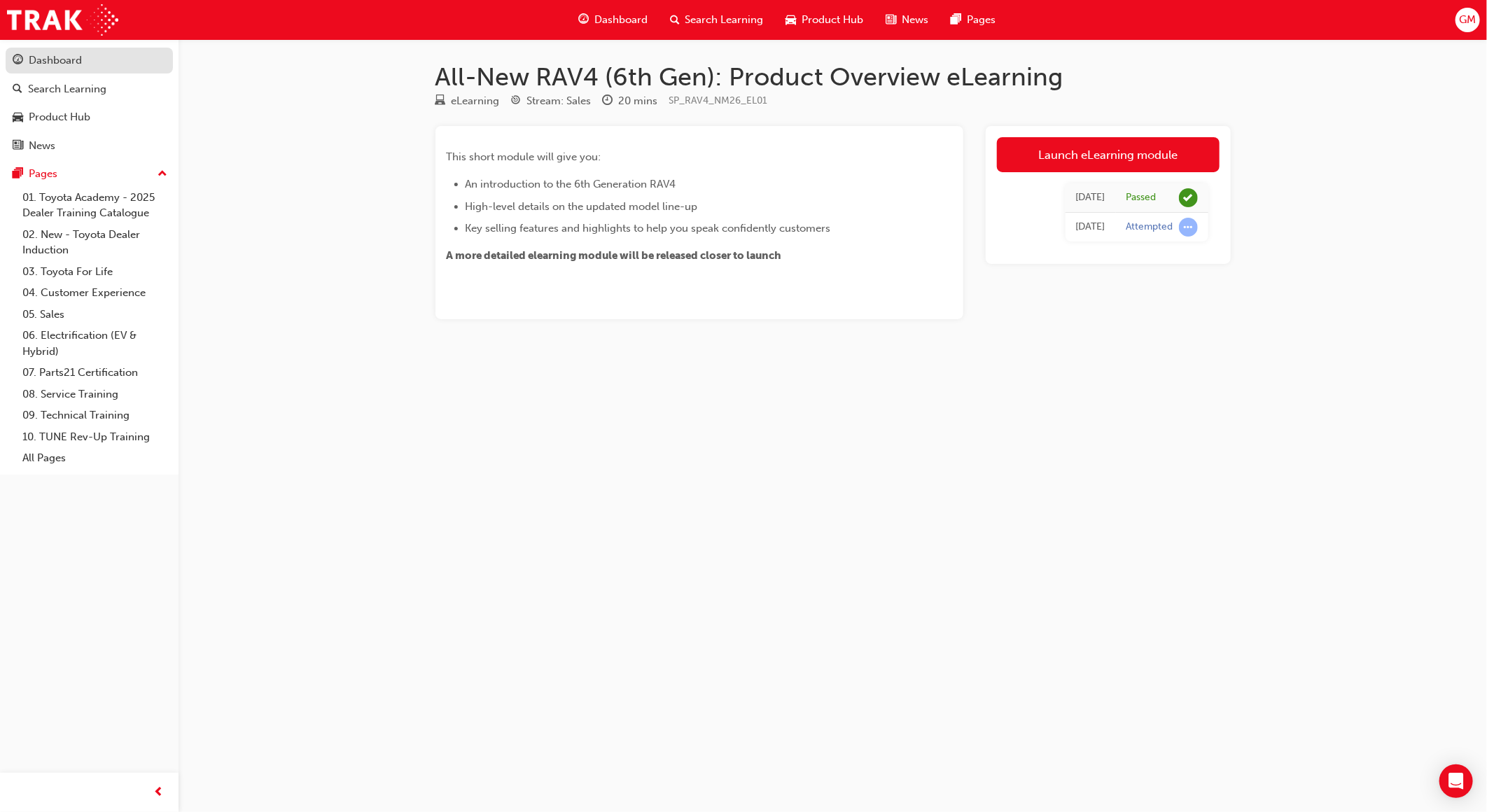
click at [100, 70] on link "Dashboard" at bounding box center [89, 60] width 167 height 26
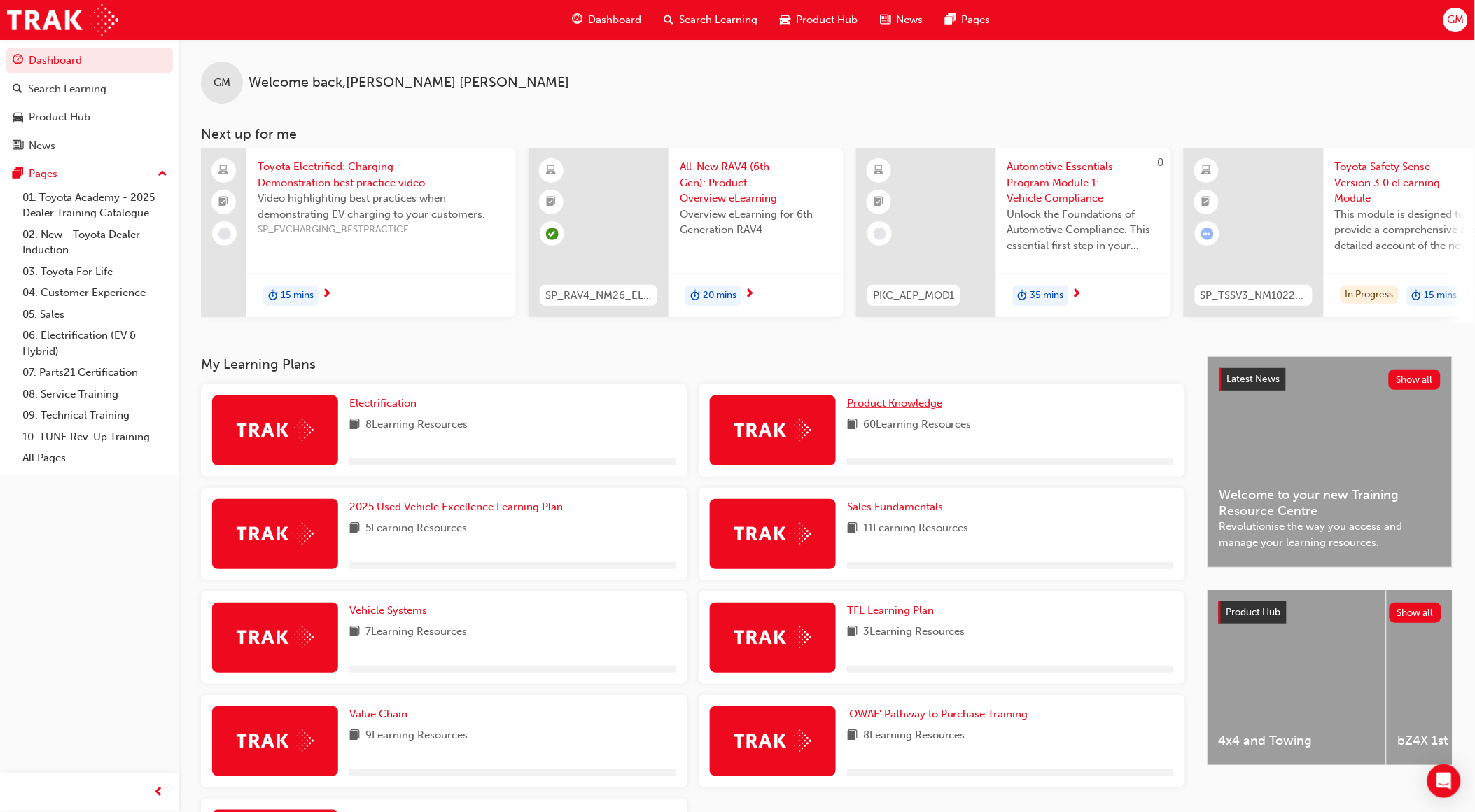
click at [915, 404] on span "Product Knowledge" at bounding box center [894, 403] width 95 height 13
